Goal: Task Accomplishment & Management: Manage account settings

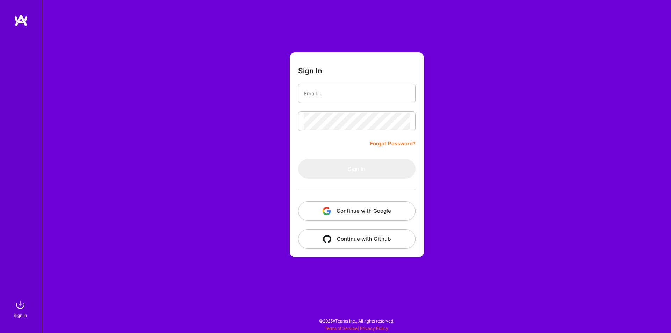
click at [394, 207] on button "Continue with Google" at bounding box center [356, 211] width 117 height 20
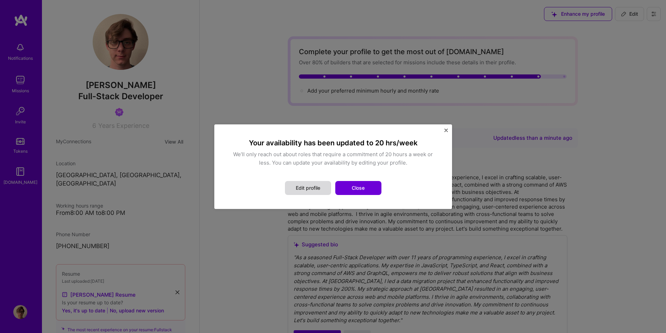
click at [313, 189] on button "Edit profile" at bounding box center [308, 188] width 46 height 14
select select "US"
select select "Right Now"
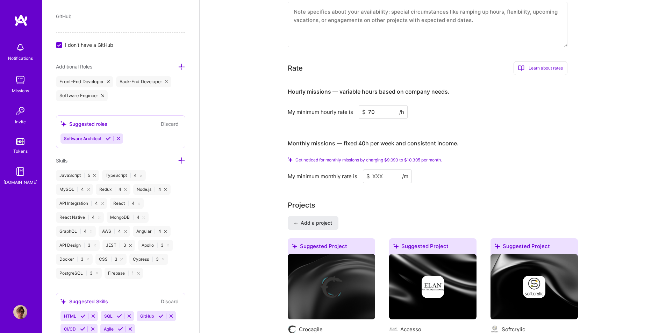
scroll to position [492, 0]
click at [187, 158] on div "Edit photo [PERSON_NAME] Full-Stack Developer 6 Years Experience Location This …" at bounding box center [120, 166] width 157 height 333
click at [178, 160] on icon at bounding box center [181, 159] width 7 height 7
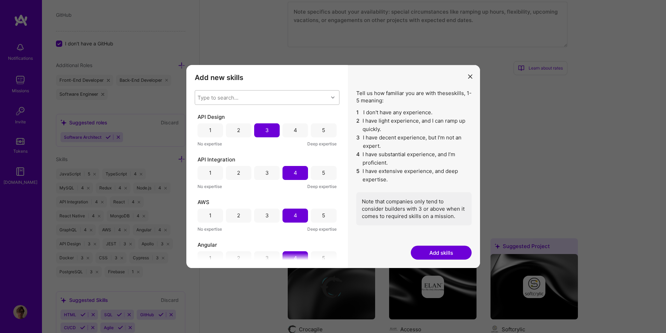
click at [260, 91] on div "Type to search..." at bounding box center [261, 98] width 133 height 14
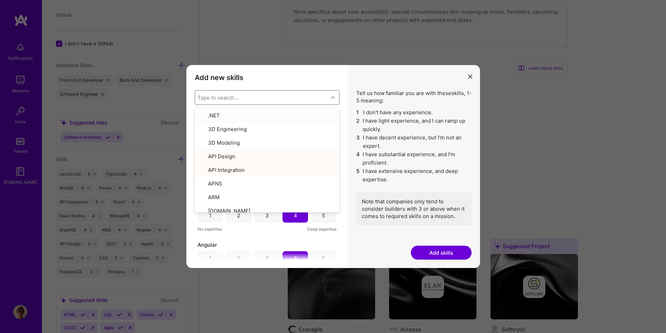
click at [261, 100] on div "Type to search..." at bounding box center [261, 98] width 133 height 14
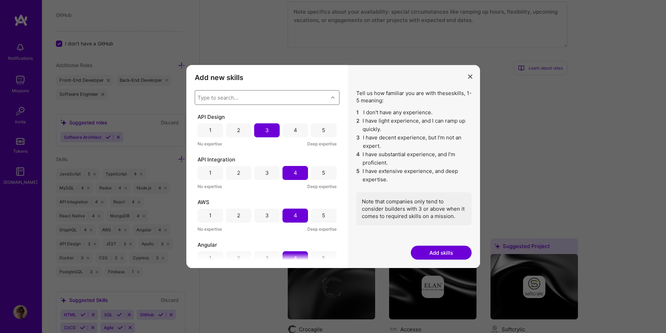
click at [261, 100] on div "Type to search..." at bounding box center [261, 98] width 133 height 14
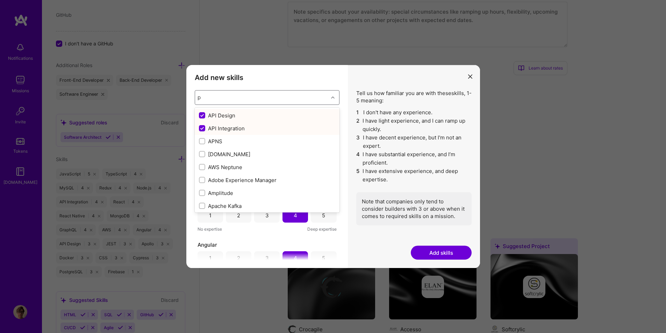
type input "py"
checkbox input "false"
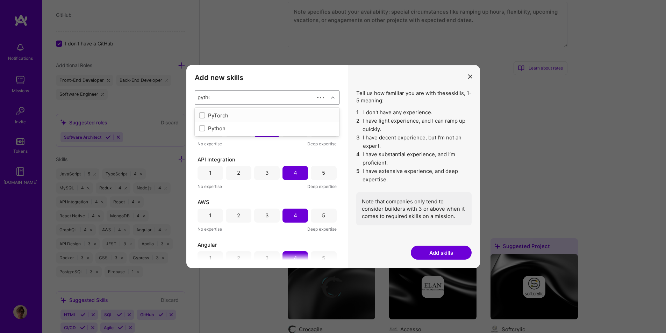
type input "python"
click at [220, 115] on div "Python" at bounding box center [267, 115] width 136 height 7
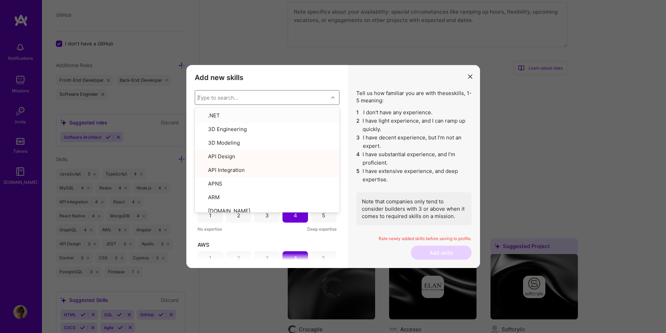
type input "ja"
checkbox input "false"
checkbox input "true"
type input "jav"
checkbox input "true"
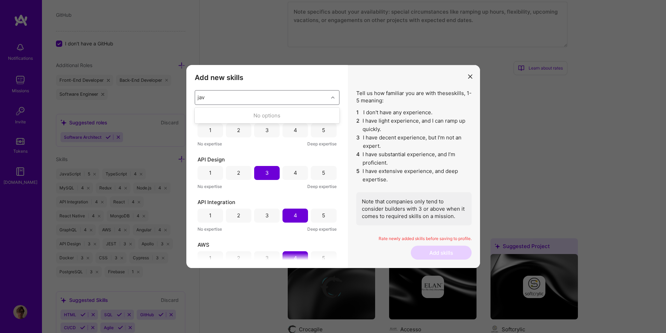
type input "java"
click at [199, 114] on div "modal" at bounding box center [202, 115] width 6 height 6
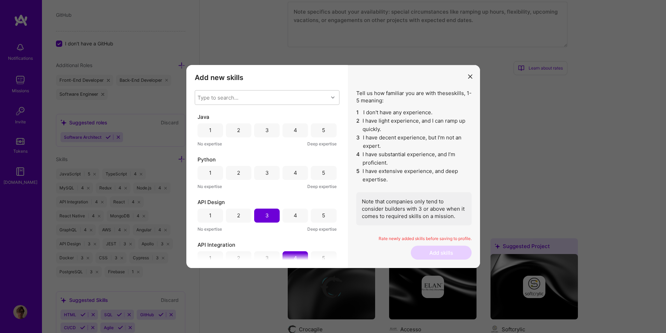
click at [243, 175] on div "2" at bounding box center [239, 173] width 26 height 14
click at [242, 116] on div "Java" at bounding box center [266, 116] width 139 height 7
click at [235, 133] on div "2" at bounding box center [239, 130] width 26 height 14
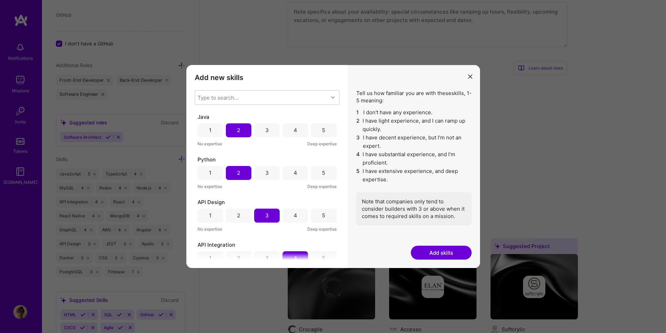
click at [434, 248] on button "Add skills" at bounding box center [441, 253] width 61 height 14
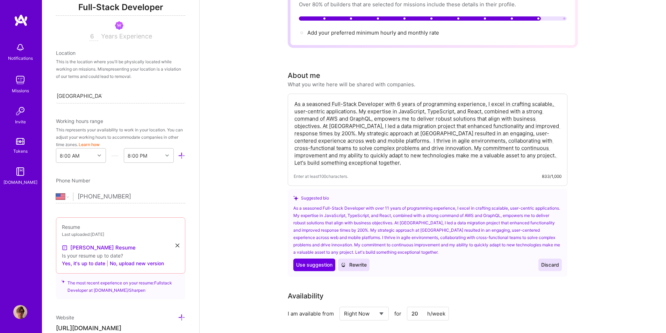
scroll to position [0, 0]
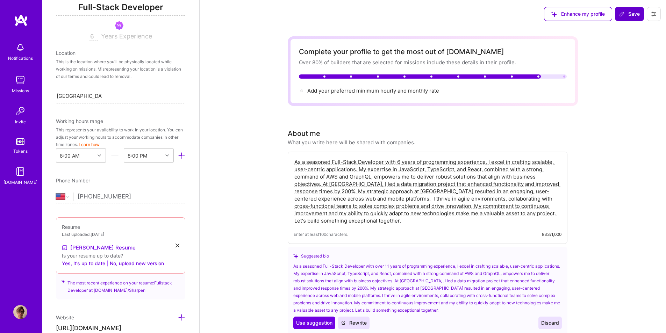
click at [629, 11] on span "Save" at bounding box center [629, 13] width 21 height 7
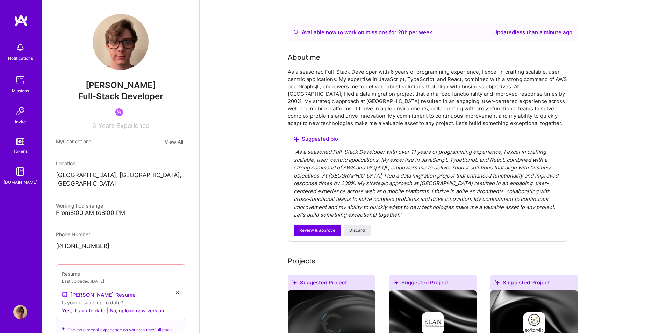
scroll to position [105, 0]
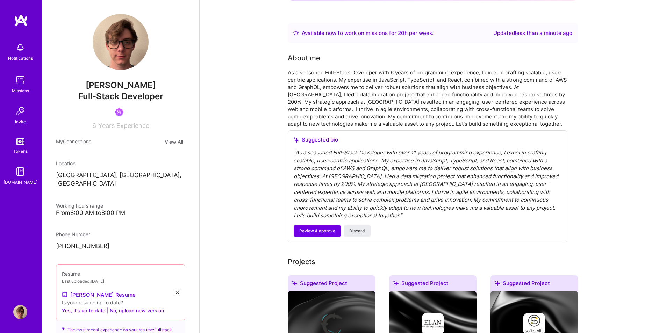
click at [77, 178] on p "[GEOGRAPHIC_DATA], [GEOGRAPHIC_DATA], [GEOGRAPHIC_DATA]" at bounding box center [120, 179] width 129 height 17
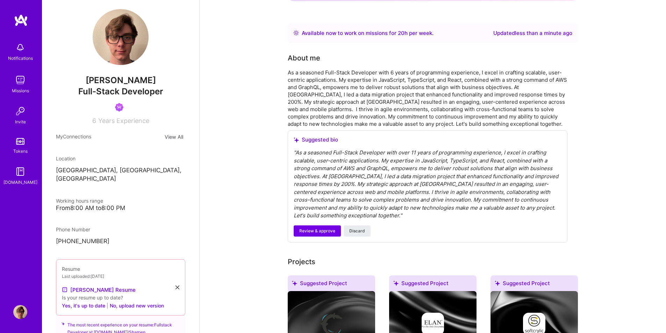
scroll to position [0, 0]
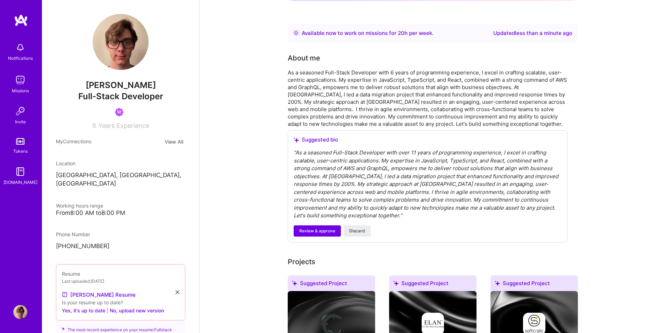
click at [19, 80] on img at bounding box center [20, 80] width 14 height 14
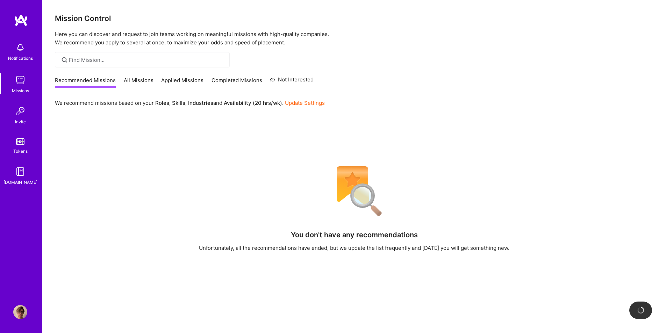
click at [280, 245] on div "Unfortunately, all the recommendations have ended, but we update the list frequ…" at bounding box center [354, 247] width 310 height 7
click at [125, 75] on div "Recommended Missions All Missions Applied Missions Completed Missions Not Inter…" at bounding box center [184, 80] width 259 height 15
click at [134, 80] on link "All Missions" at bounding box center [139, 83] width 30 height 12
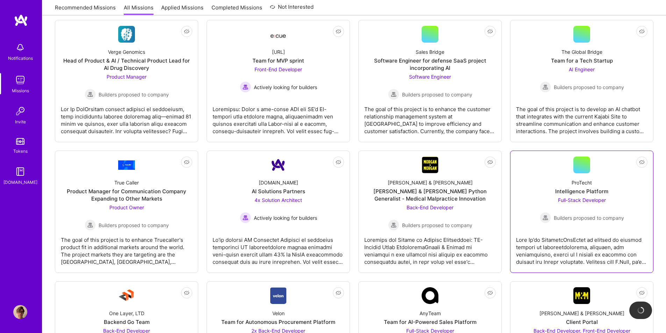
scroll to position [1398, 0]
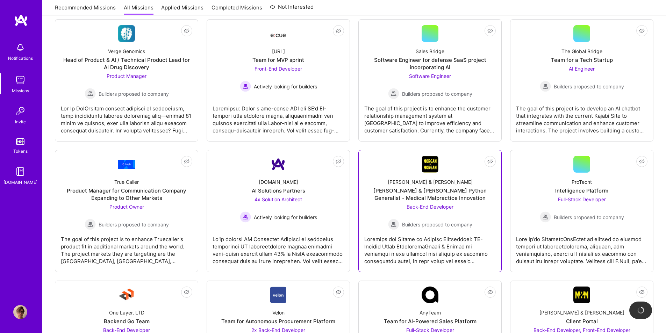
click at [430, 204] on span "Back-End Developer" at bounding box center [430, 207] width 47 height 6
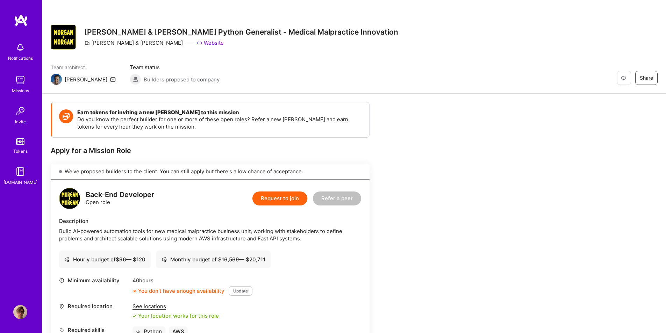
click at [34, 88] on link "Missions" at bounding box center [20, 83] width 43 height 21
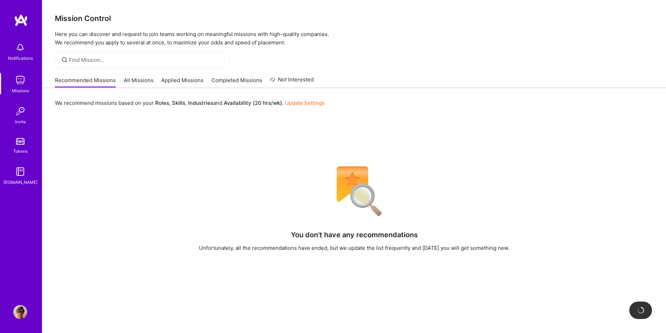
click at [142, 84] on link "All Missions" at bounding box center [139, 83] width 30 height 12
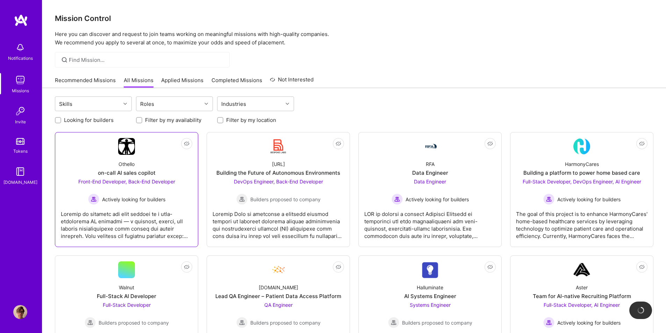
click at [158, 202] on span "Actively looking for builders" at bounding box center [133, 199] width 63 height 7
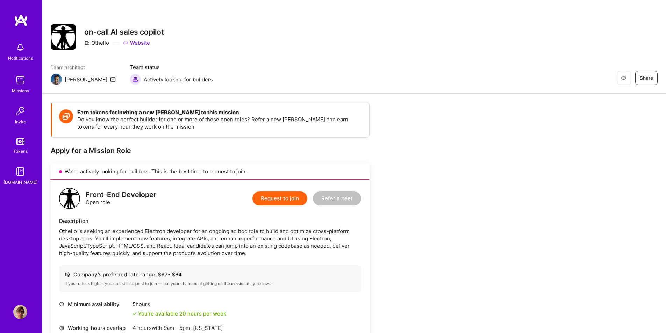
click at [15, 85] on img at bounding box center [20, 80] width 14 height 14
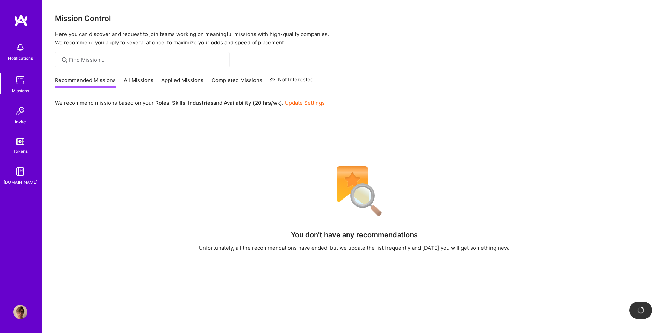
click at [397, 103] on div "We recommend missions based on your Roles , Skills , Industries and Availabilit…" at bounding box center [354, 102] width 598 height 13
click at [134, 88] on link "All Missions" at bounding box center [139, 83] width 30 height 12
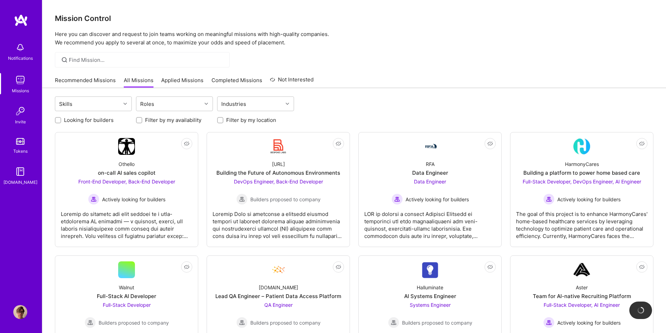
click at [72, 120] on label "Looking for builders" at bounding box center [89, 119] width 50 height 7
click at [61, 120] on input "Looking for builders" at bounding box center [58, 120] width 5 height 5
checkbox input "true"
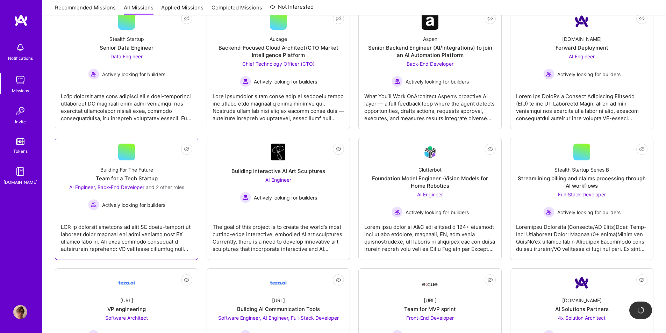
scroll to position [248, 0]
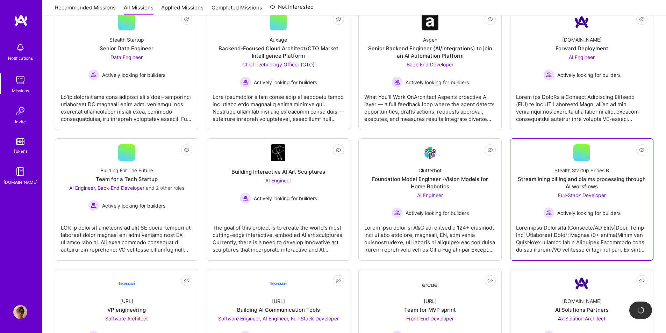
click at [595, 196] on span "Full-Stack Developer" at bounding box center [582, 195] width 48 height 6
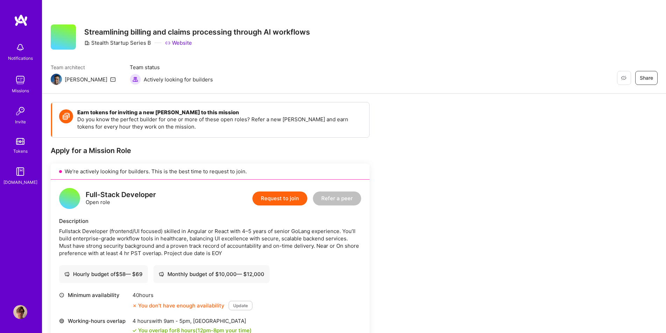
click at [16, 84] on img at bounding box center [20, 80] width 14 height 14
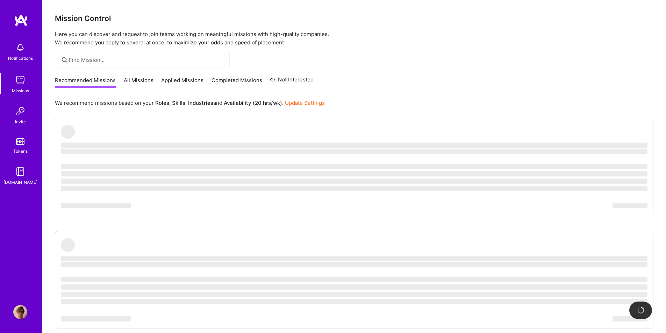
click at [131, 82] on link "All Missions" at bounding box center [139, 83] width 30 height 12
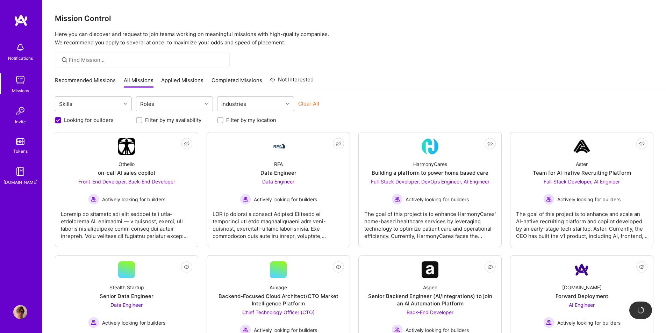
click at [221, 74] on div "Recommended Missions All Missions Applied Missions Completed Missions Not Inter…" at bounding box center [184, 80] width 259 height 15
click at [228, 83] on link "Completed Missions" at bounding box center [236, 83] width 51 height 12
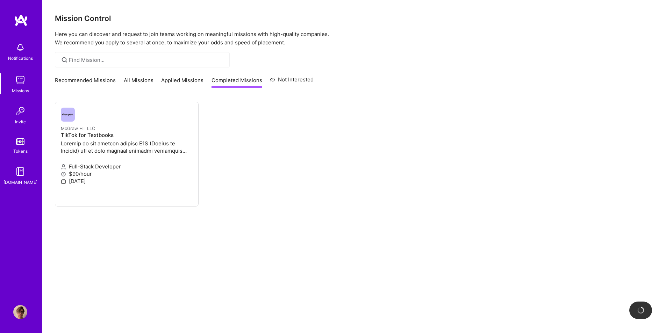
click at [130, 81] on link "All Missions" at bounding box center [139, 83] width 30 height 12
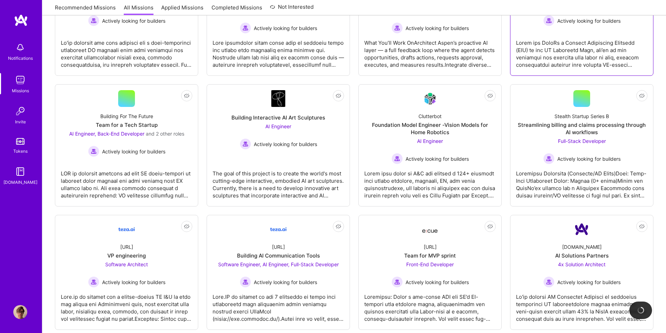
scroll to position [315, 0]
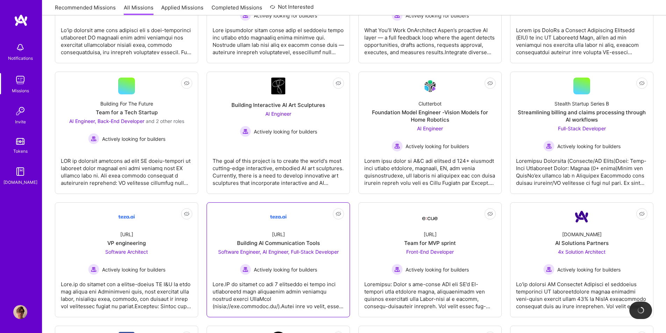
click at [319, 251] on span "Software Engineer, AI Engineer, Full-Stack Developer" at bounding box center [278, 252] width 121 height 6
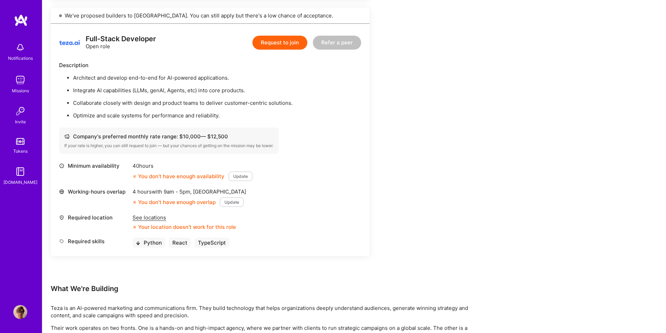
scroll to position [699, 0]
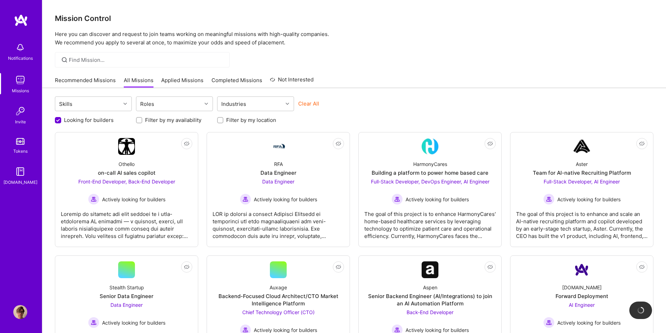
click at [153, 120] on label "Filter by my availability" at bounding box center [173, 119] width 56 height 7
click at [142, 120] on input "Filter by my availability" at bounding box center [139, 120] width 5 height 5
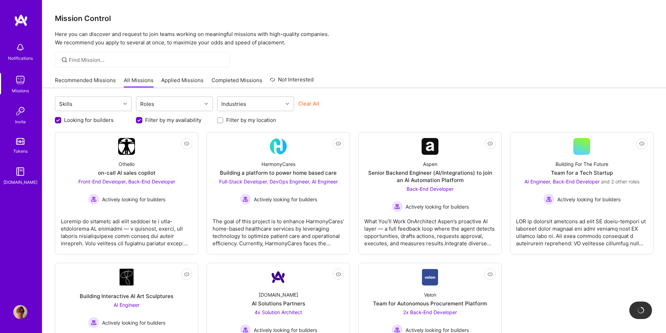
click at [151, 121] on label "Filter by my availability" at bounding box center [173, 119] width 56 height 7
click at [143, 121] on input "Filter by my availability" at bounding box center [140, 120] width 6 height 6
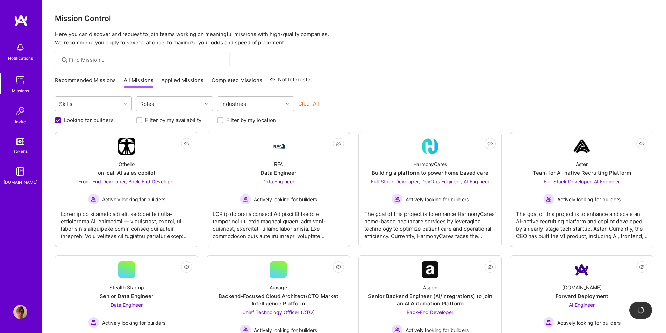
scroll to position [0, 0]
click at [151, 121] on label "Filter by my availability" at bounding box center [173, 119] width 56 height 7
click at [142, 121] on input "Filter by my availability" at bounding box center [139, 120] width 5 height 5
checkbox input "true"
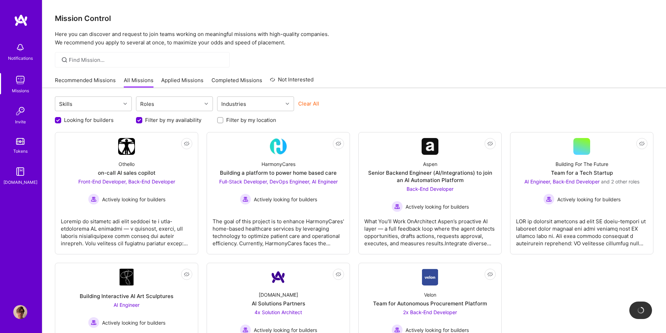
scroll to position [0, 0]
click at [145, 191] on div "Front-End Developer, Back-End Developer Actively looking for builders" at bounding box center [126, 191] width 97 height 27
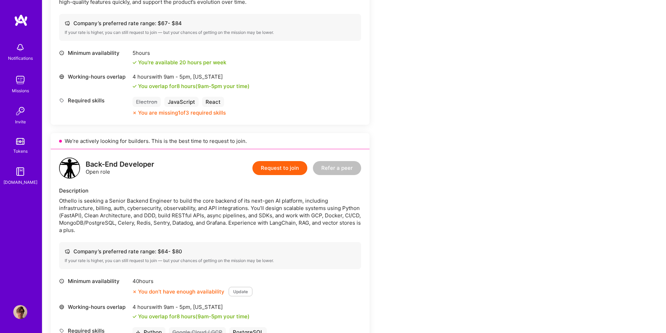
scroll to position [245, 0]
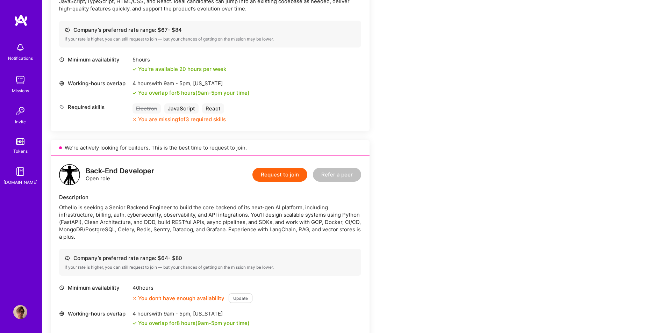
drag, startPoint x: 189, startPoint y: 147, endPoint x: 193, endPoint y: 141, distance: 7.4
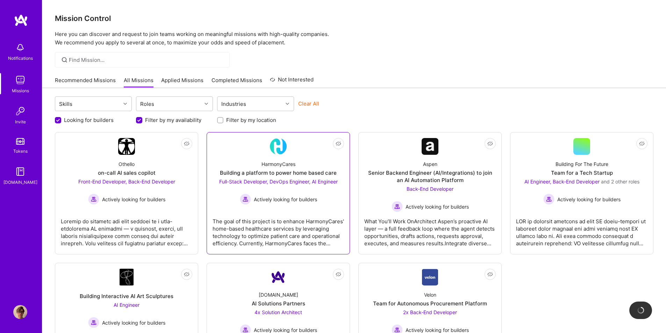
click at [243, 182] on span "Full-Stack Developer, DevOps Engineer, AI Engineer" at bounding box center [278, 182] width 118 height 6
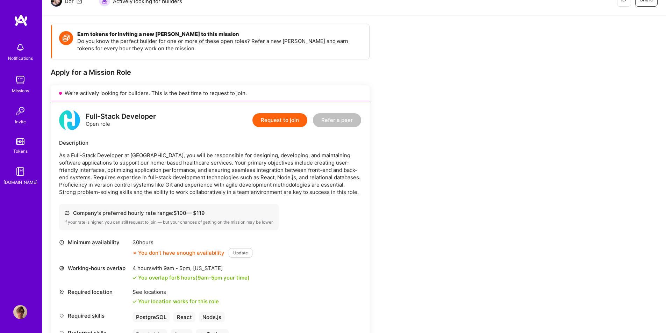
scroll to position [105, 0]
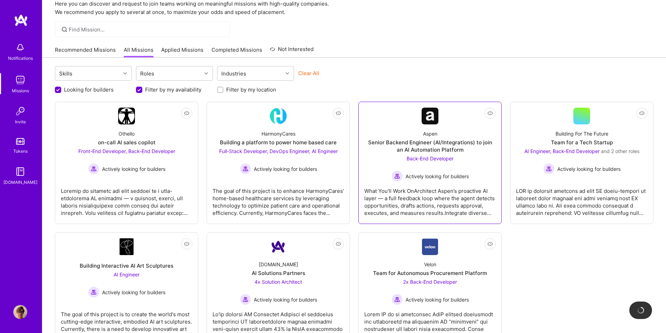
scroll to position [62, 0]
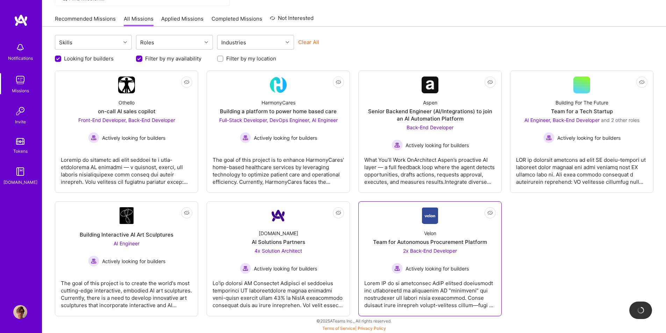
click at [433, 252] on span "2x Back-End Developer" at bounding box center [430, 251] width 54 height 6
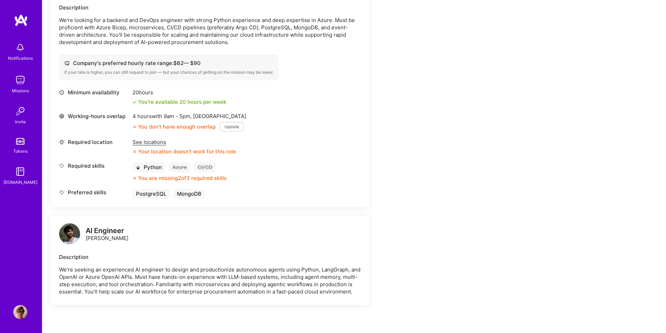
scroll to position [454, 0]
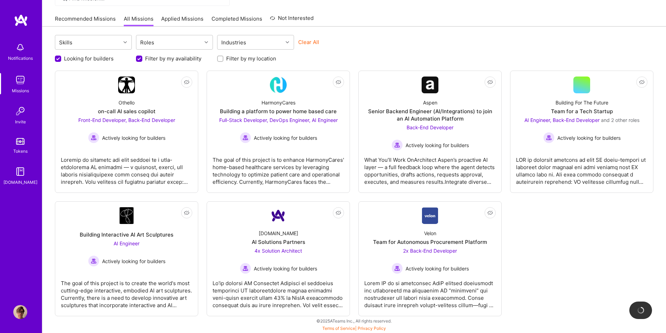
scroll to position [62, 0]
click at [581, 120] on span "AI Engineer, Back-End Developer" at bounding box center [561, 120] width 75 height 6
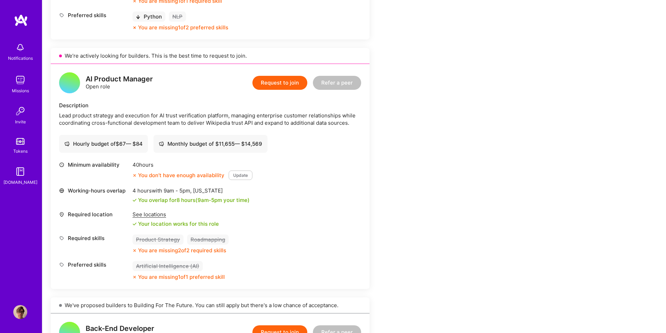
scroll to position [804, 0]
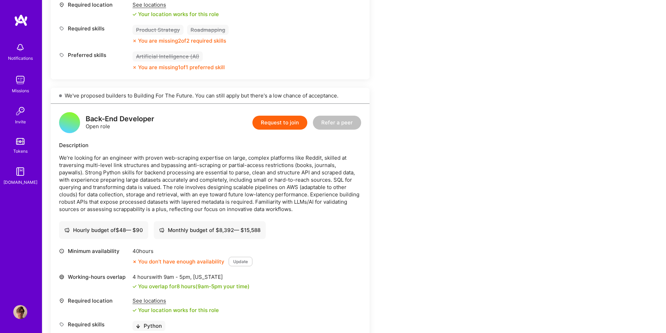
drag, startPoint x: 225, startPoint y: 65, endPoint x: 237, endPoint y: 44, distance: 24.4
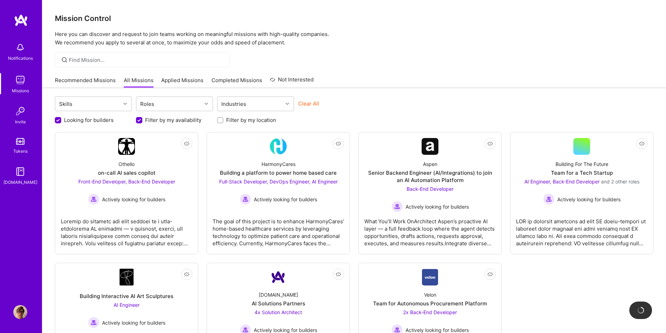
click at [142, 114] on div "Looking for builders Filter by my availability Filter by my location" at bounding box center [354, 118] width 598 height 11
click at [142, 122] on input "Filter by my availability" at bounding box center [140, 120] width 6 height 6
checkbox input "false"
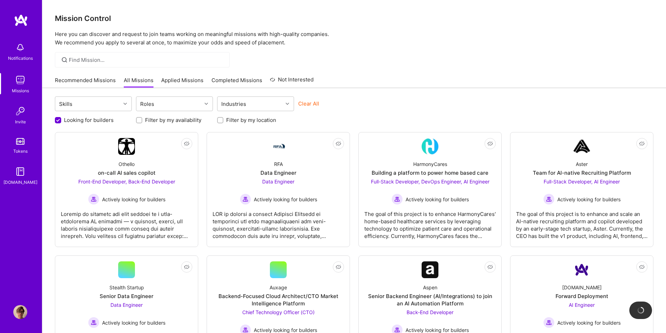
click at [77, 84] on link "Recommended Missions" at bounding box center [85, 83] width 61 height 12
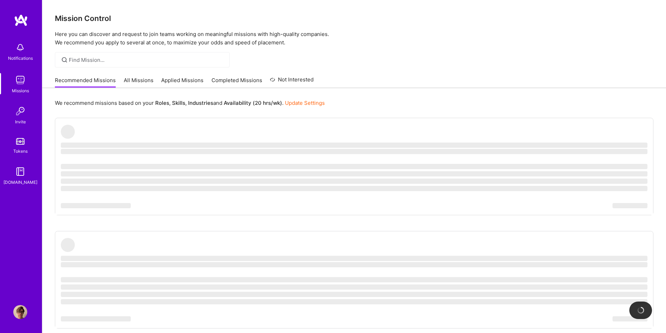
click at [28, 309] on link "Profile" at bounding box center [20, 312] width 17 height 14
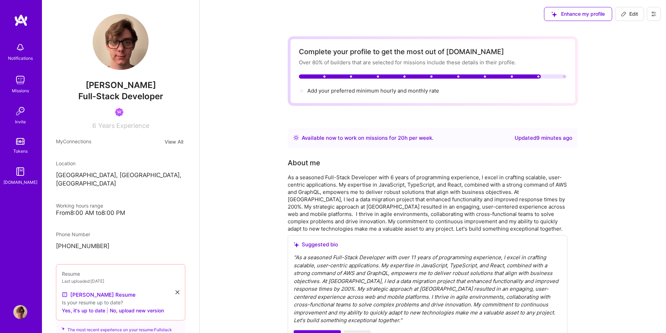
click at [266, 27] on div "Enhance my profile Edit" at bounding box center [433, 14] width 466 height 28
click at [93, 128] on span "6" at bounding box center [94, 125] width 4 height 7
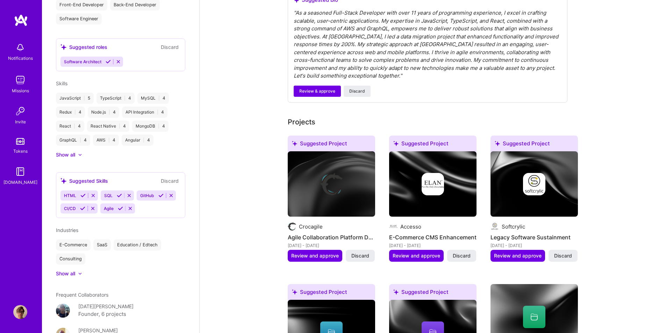
scroll to position [419, 0]
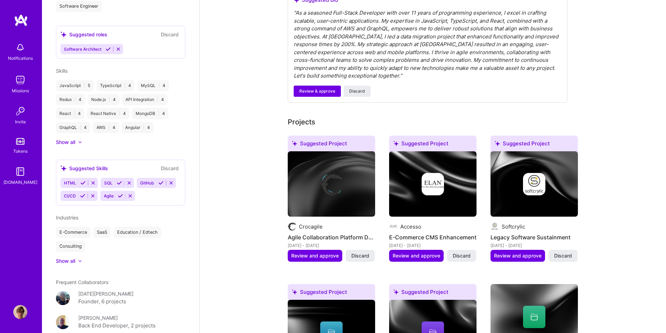
click at [75, 140] on div at bounding box center [76, 142] width 3 height 7
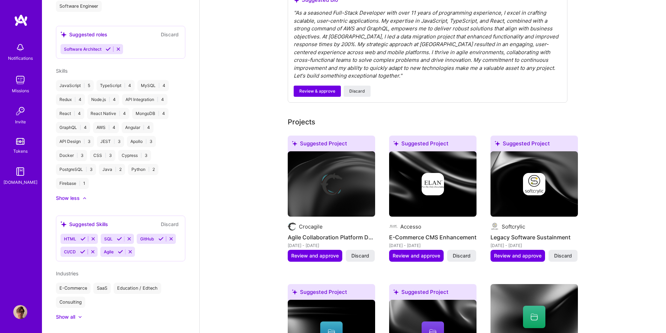
click at [71, 192] on div "Skills JavaScript | 5 TypeScript | 4 MySQL | 4 Redux | 4 Node.js | 4 API Integr…" at bounding box center [120, 134] width 129 height 135
click at [73, 197] on div "Show less" at bounding box center [68, 198] width 24 height 7
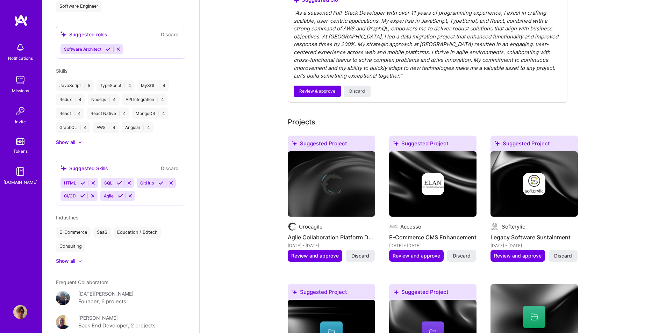
click at [64, 139] on div "Show all" at bounding box center [65, 142] width 19 height 7
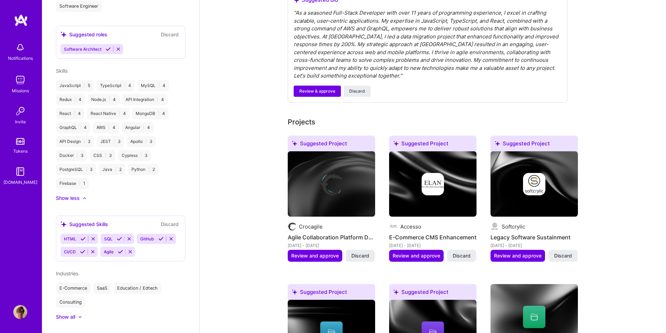
click at [118, 185] on div "JavaScript | 5 TypeScript | 4 MySQL | 4 Redux | 4 Node.js | 4 API Integration |…" at bounding box center [120, 134] width 129 height 109
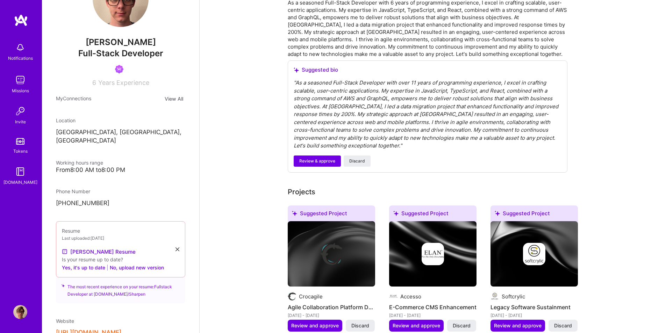
scroll to position [0, 0]
